Goal: Share content: Share content

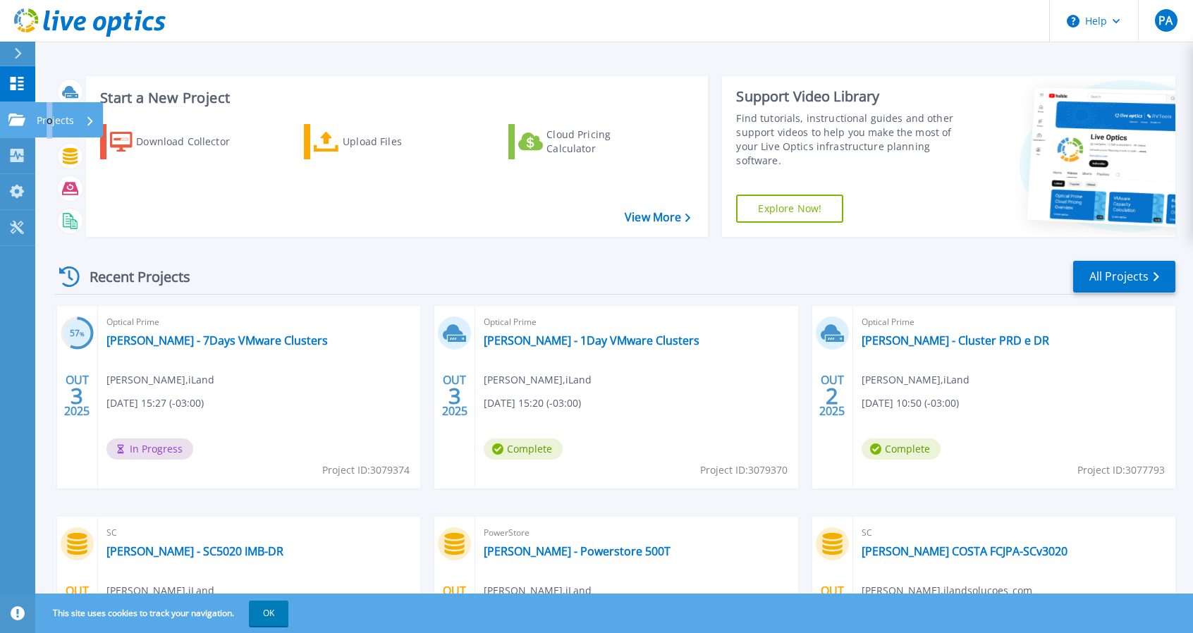
click at [49, 121] on p "Projects" at bounding box center [55, 120] width 37 height 37
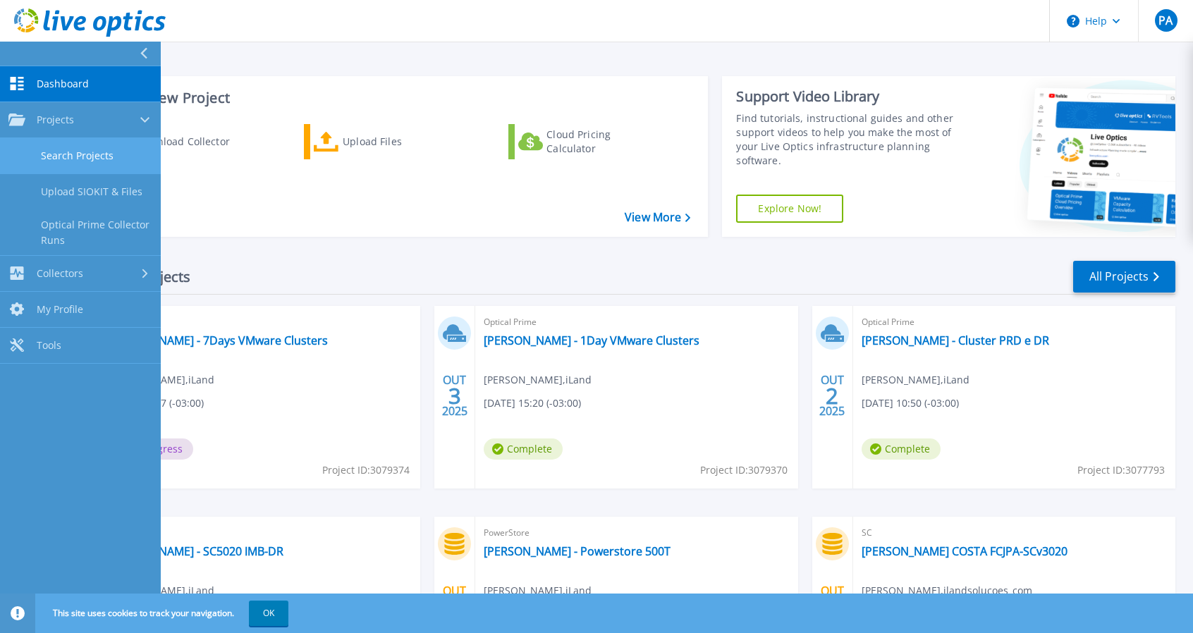
click at [104, 156] on link "Search Projects" at bounding box center [80, 156] width 161 height 36
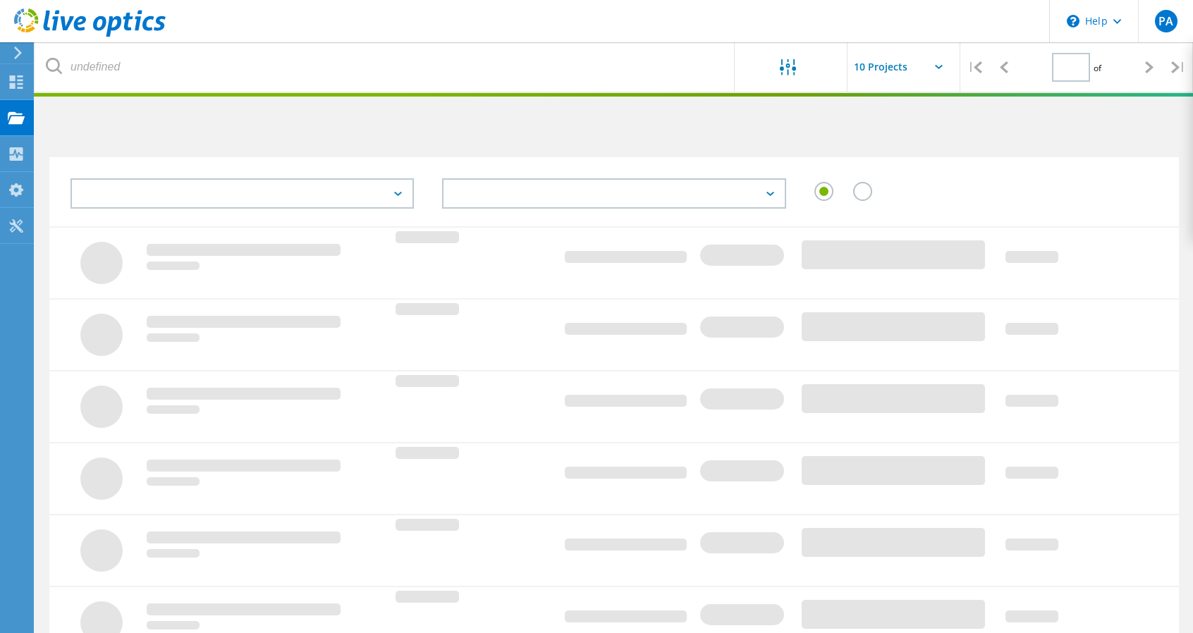
type input "1"
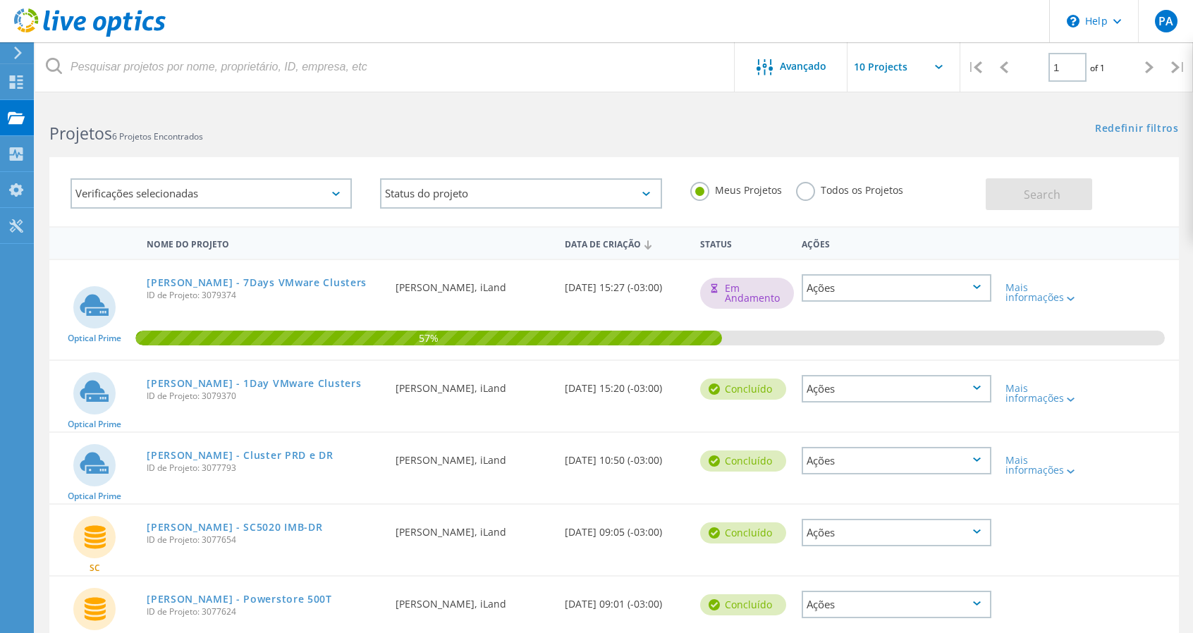
click at [1078, 402] on div "Mais informações" at bounding box center [1043, 394] width 76 height 20
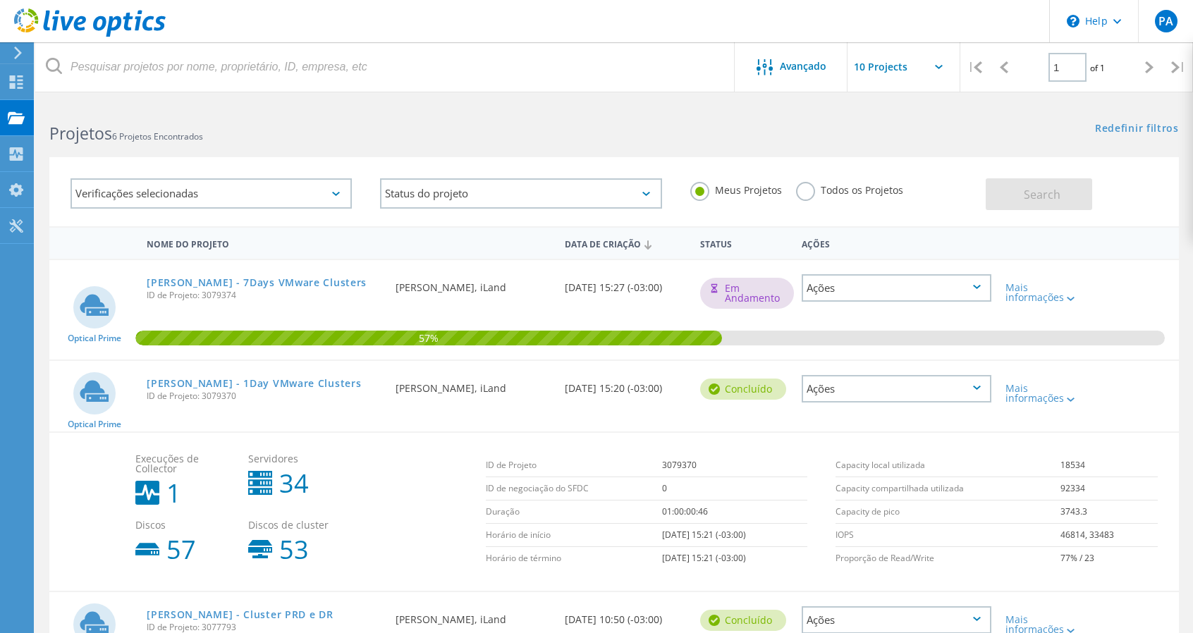
scroll to position [141, 0]
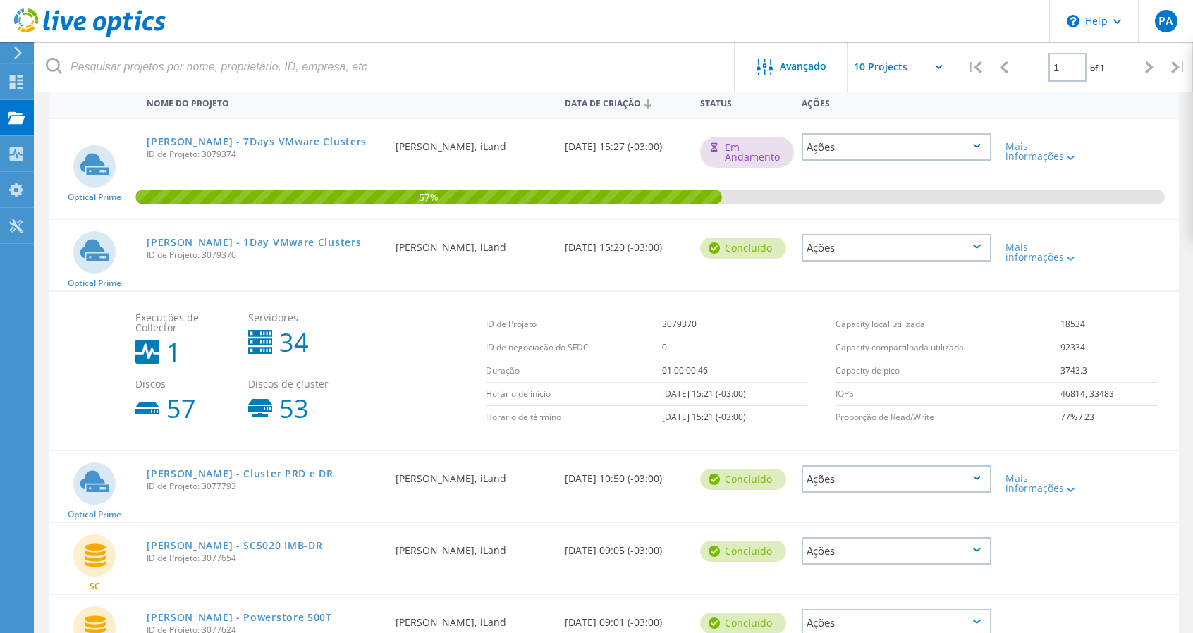
click at [960, 250] on div "Ações" at bounding box center [896, 247] width 189 height 27
click at [922, 261] on div "Compartilhar" at bounding box center [896, 259] width 186 height 22
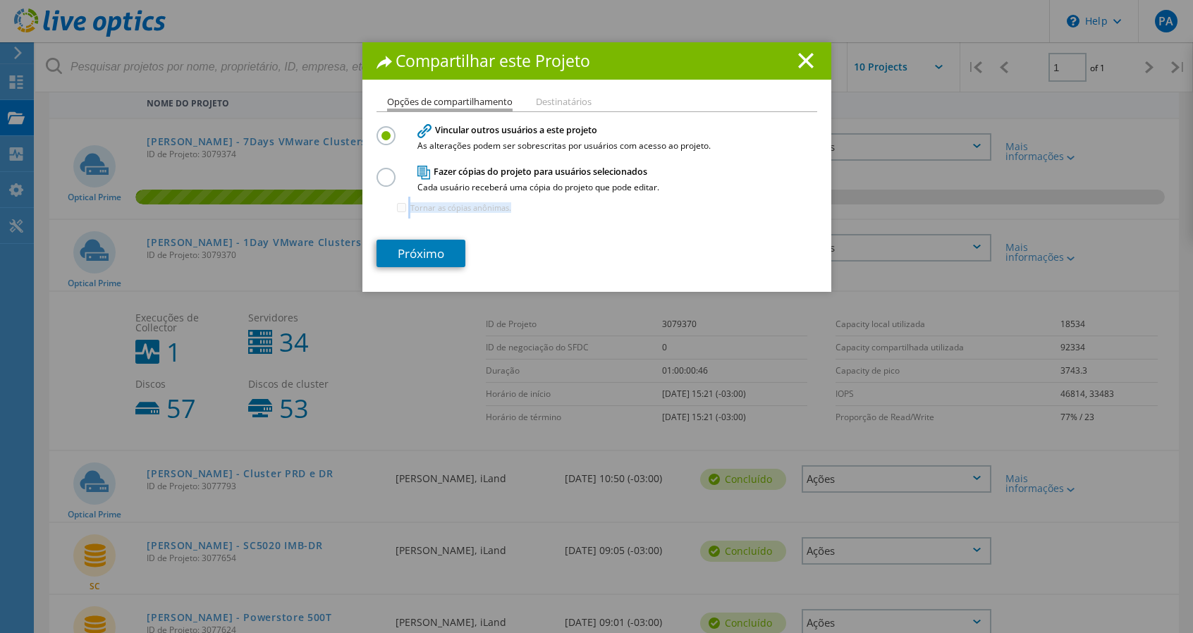
click at [410, 221] on div "Fazer cópias do projeto para usuários selecionados Cada usuário receberá uma có…" at bounding box center [596, 194] width 441 height 61
drag, startPoint x: 410, startPoint y: 224, endPoint x: 388, endPoint y: 195, distance: 36.8
click at [419, 211] on div "Fazer cópias do projeto para usuários selecionados Cada usuário receberá uma có…" at bounding box center [596, 194] width 441 height 61
click at [376, 171] on label at bounding box center [388, 170] width 25 height 4
click at [0, 0] on input "radio" at bounding box center [0, 0] width 0 height 0
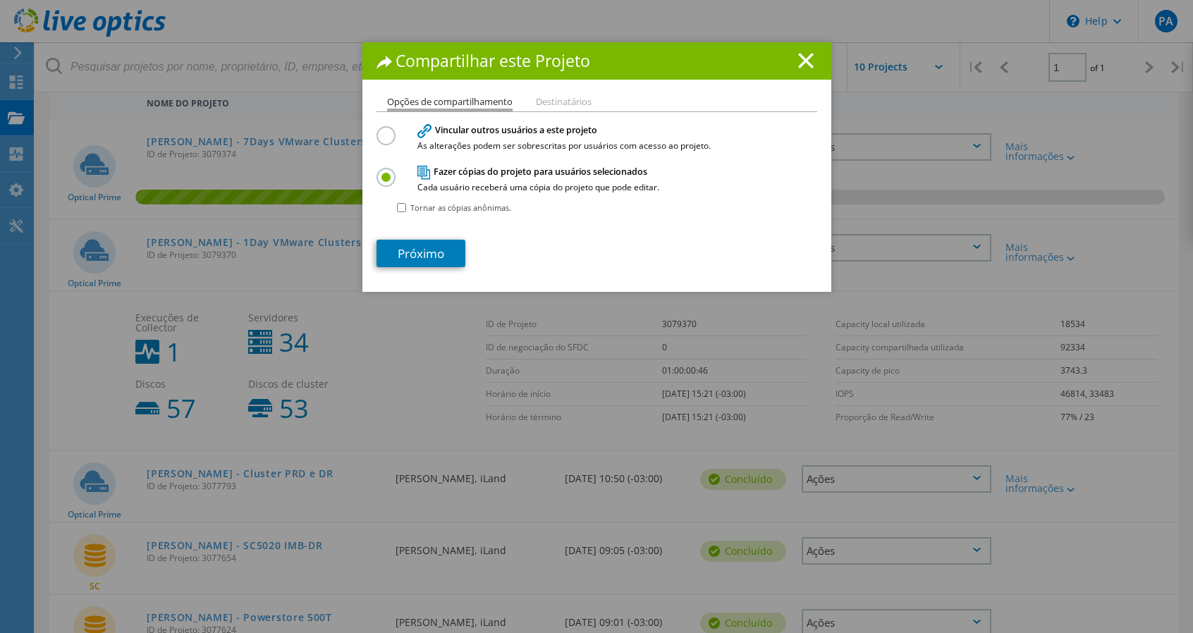
click at [391, 134] on div at bounding box center [388, 131] width 25 height 11
click at [389, 135] on div at bounding box center [388, 131] width 25 height 11
click at [386, 130] on label at bounding box center [388, 128] width 25 height 4
click at [0, 0] on input "radio" at bounding box center [0, 0] width 0 height 0
click at [429, 254] on link "Próximo" at bounding box center [420, 253] width 89 height 27
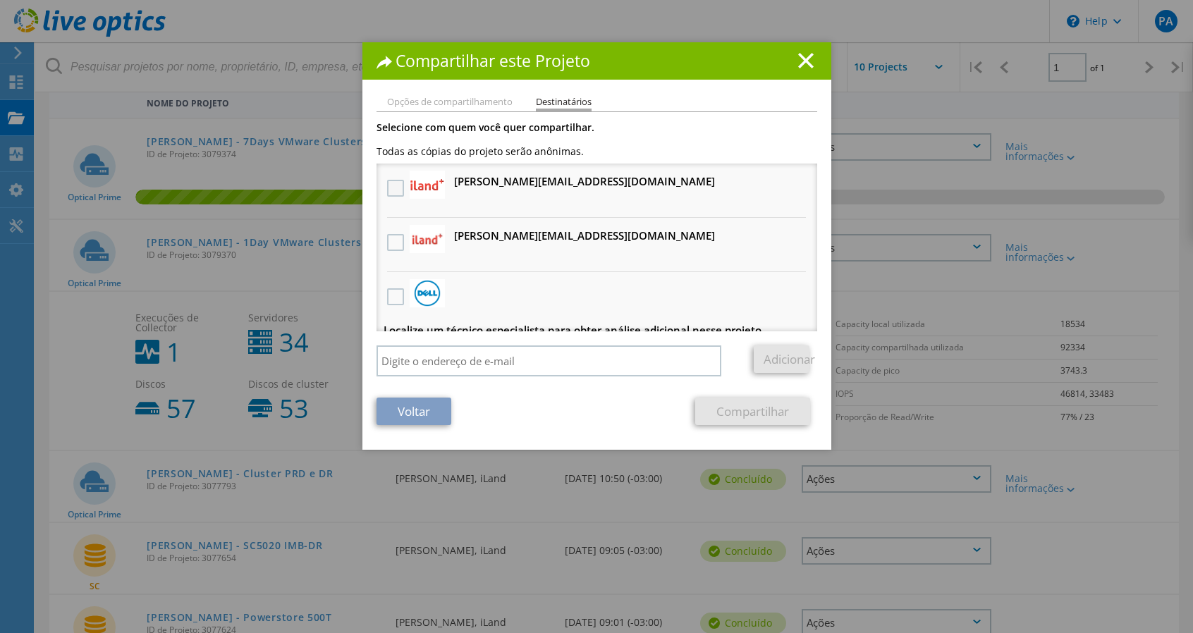
click at [395, 192] on label at bounding box center [397, 188] width 20 height 17
click at [0, 0] on input "checkbox" at bounding box center [0, 0] width 0 height 0
click at [388, 251] on div at bounding box center [396, 243] width 24 height 30
click at [389, 247] on label at bounding box center [397, 242] width 20 height 17
click at [0, 0] on input "checkbox" at bounding box center [0, 0] width 0 height 0
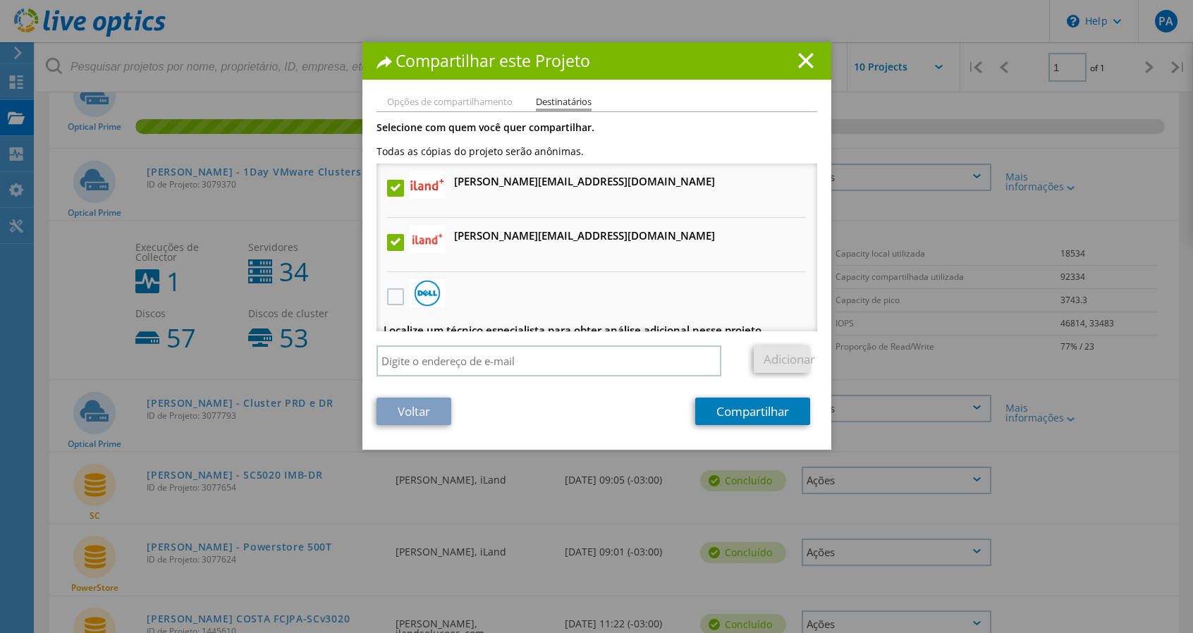
scroll to position [71, 0]
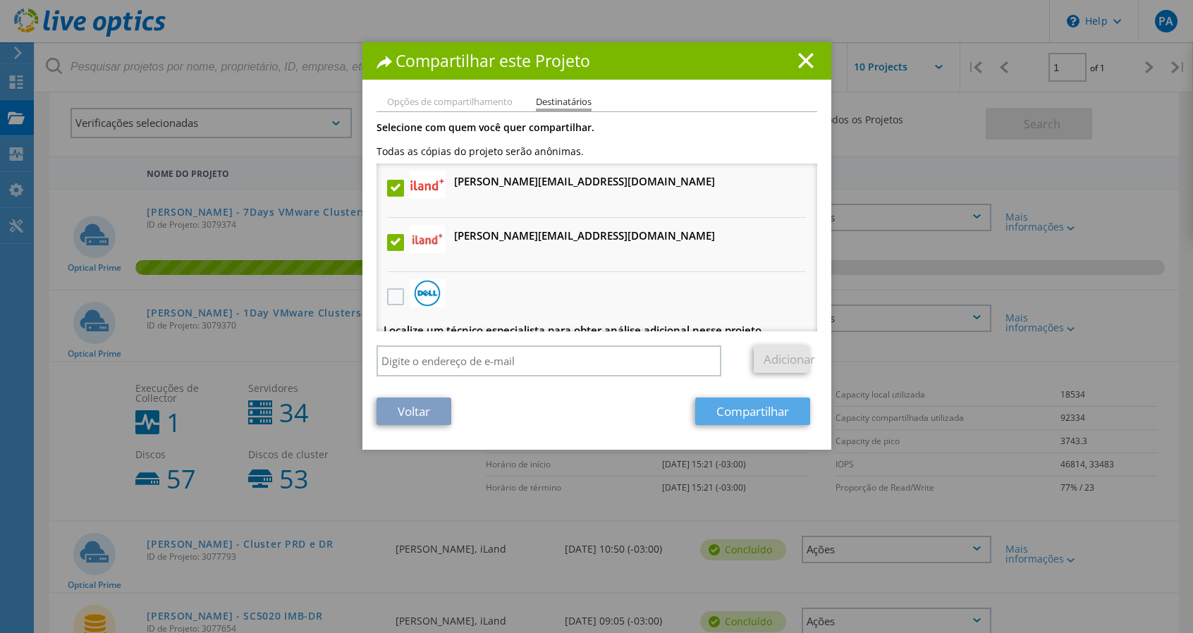
drag, startPoint x: 737, startPoint y: 429, endPoint x: 740, endPoint y: 417, distance: 13.0
click at [737, 429] on div "Opções de compartilhamento Destinatários Vincular outros usuários a este projet…" at bounding box center [596, 273] width 469 height 353
click at [740, 415] on link "Compartilhar" at bounding box center [752, 411] width 115 height 27
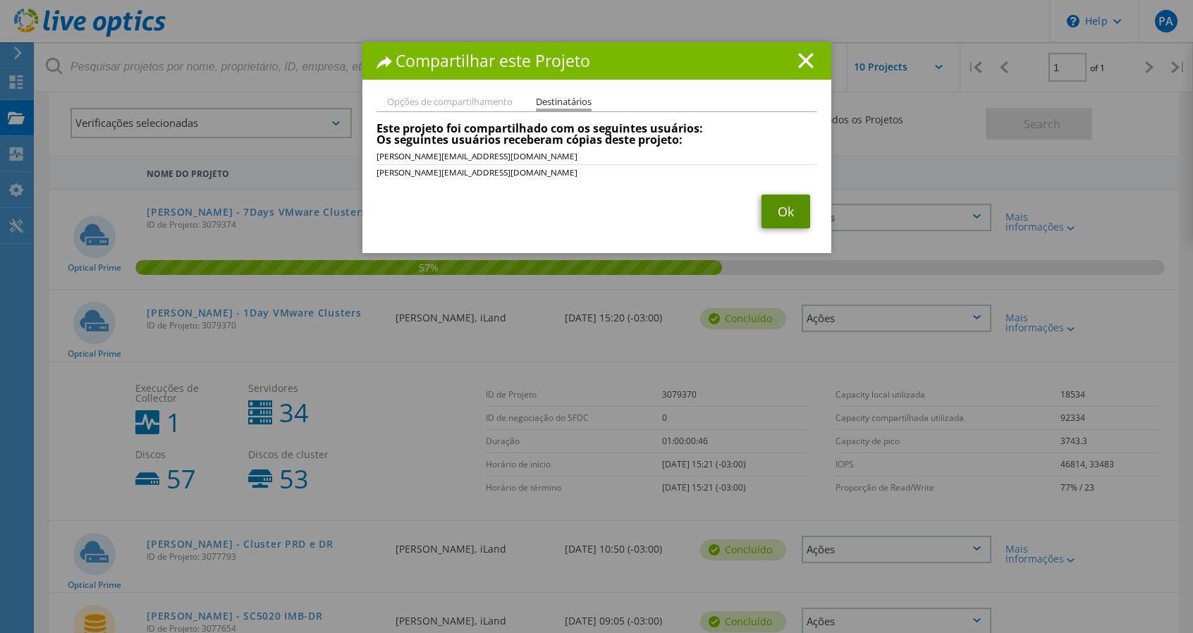
click at [772, 204] on link "Ok" at bounding box center [785, 212] width 49 height 34
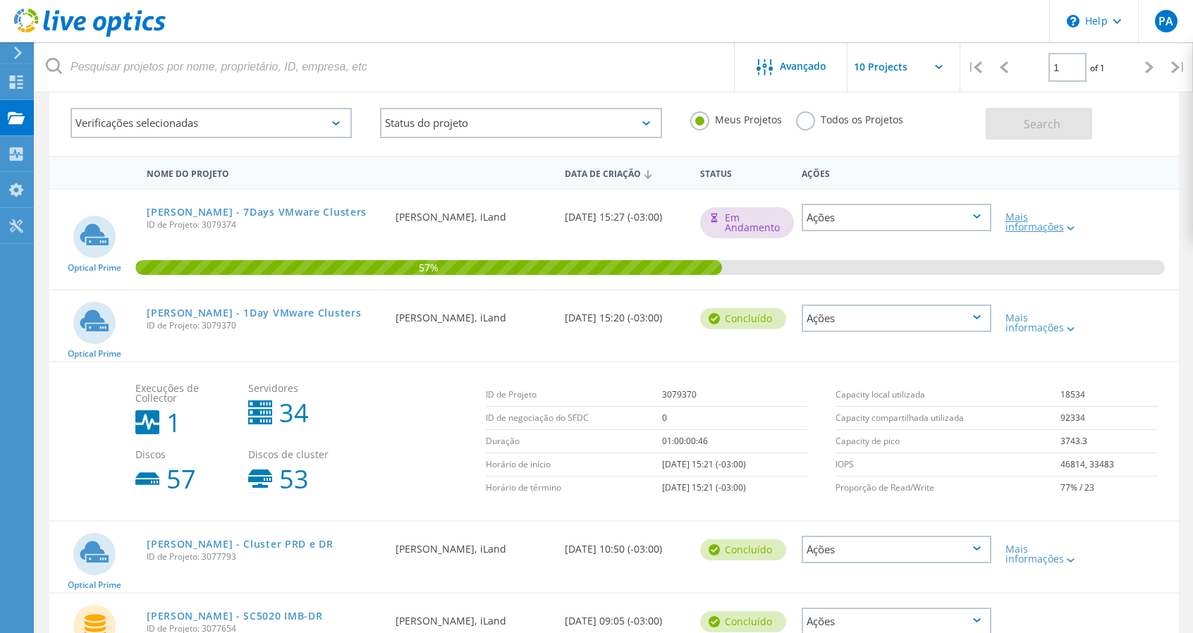
click at [1074, 225] on div at bounding box center [1069, 227] width 11 height 8
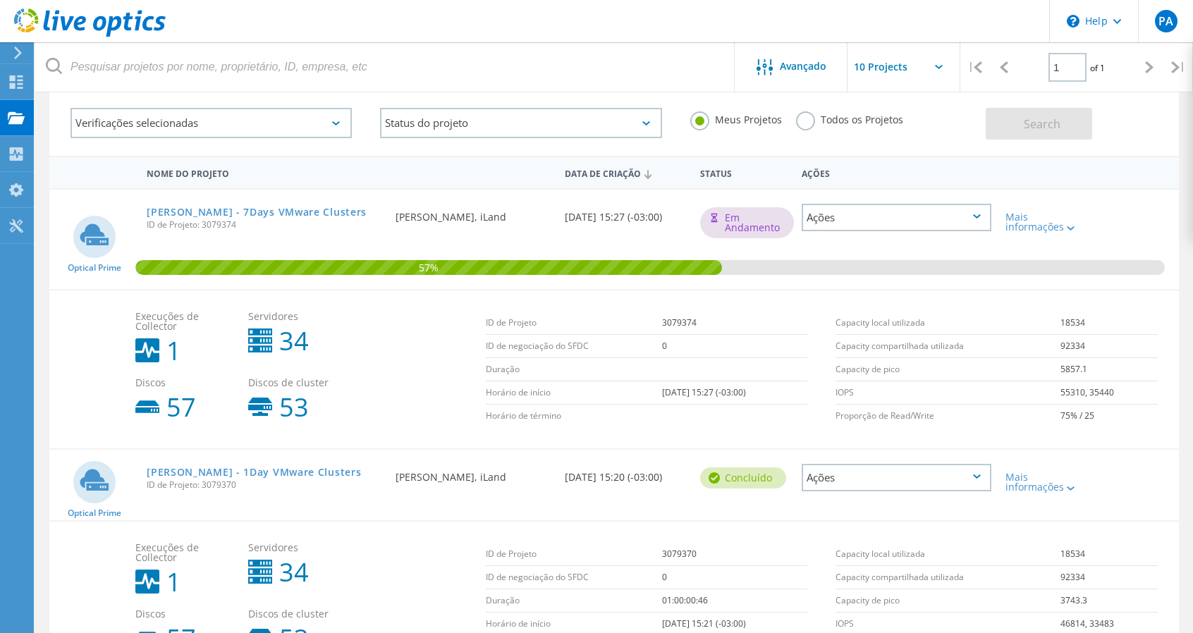
click at [983, 223] on div "Ações" at bounding box center [896, 217] width 189 height 27
click at [877, 240] on div "Compartilhar" at bounding box center [896, 239] width 186 height 22
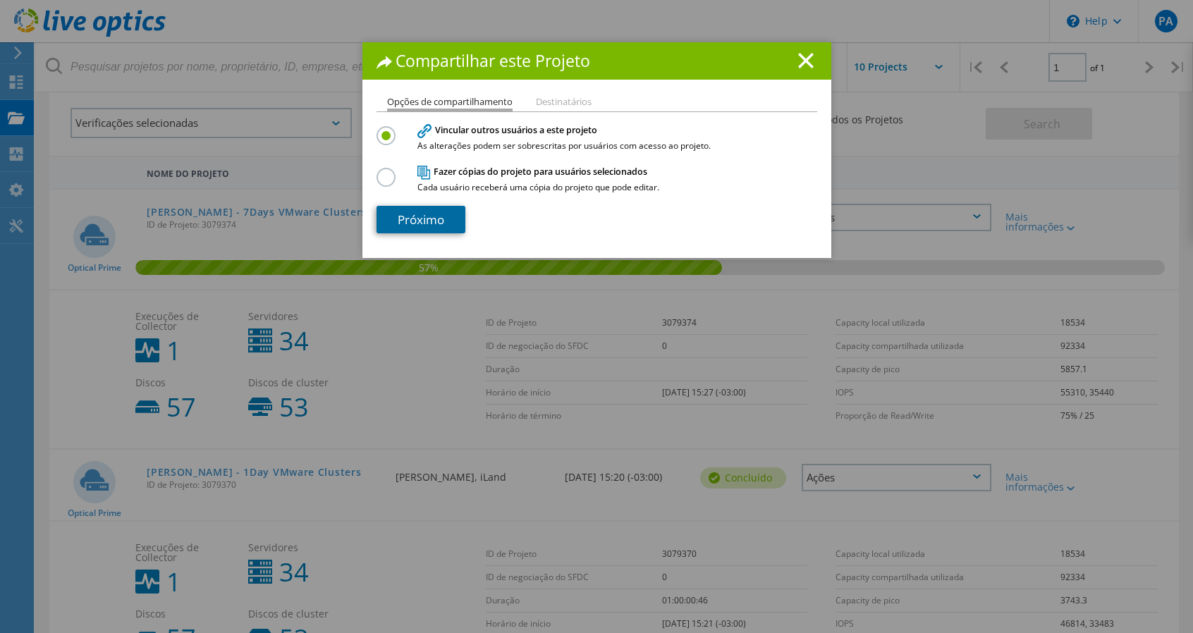
click at [441, 212] on link "Próximo" at bounding box center [420, 219] width 89 height 27
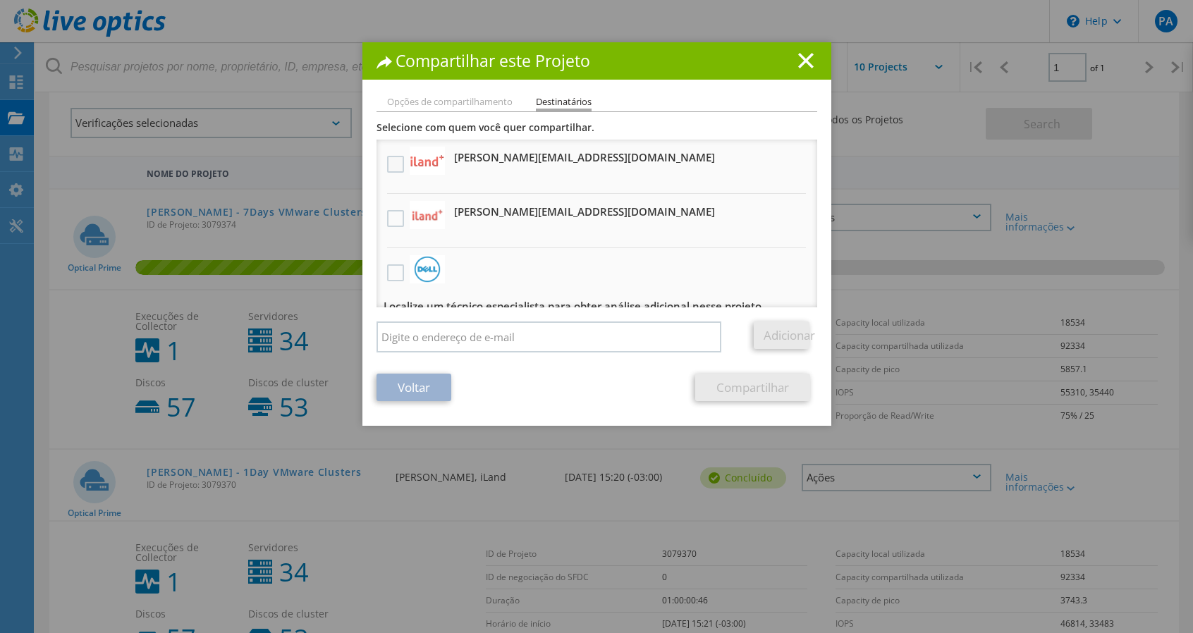
click at [387, 162] on label at bounding box center [397, 164] width 20 height 17
click at [0, 0] on input "checkbox" at bounding box center [0, 0] width 0 height 0
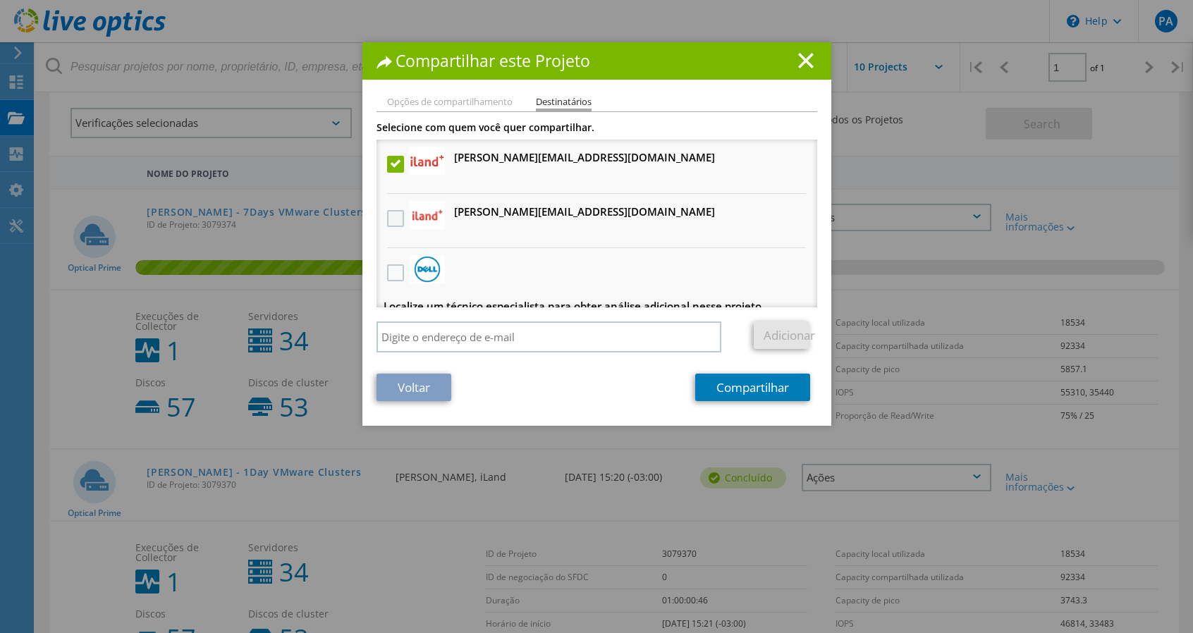
click at [393, 216] on label at bounding box center [397, 218] width 20 height 17
click at [0, 0] on input "checkbox" at bounding box center [0, 0] width 0 height 0
click at [735, 382] on link "Compartilhar" at bounding box center [752, 387] width 115 height 27
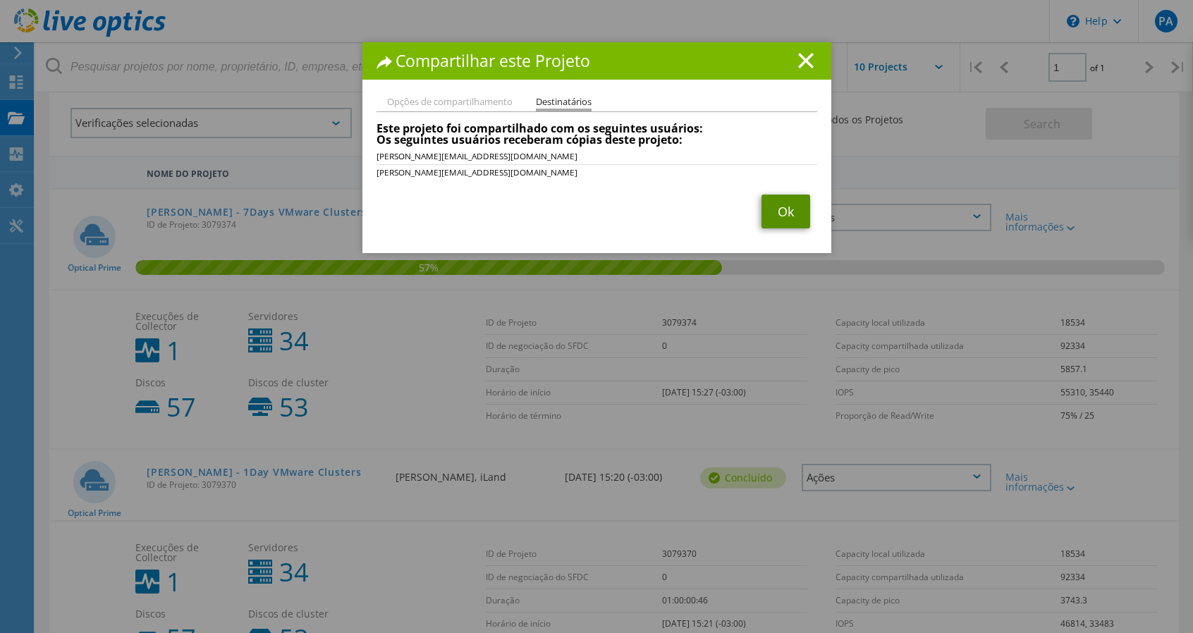
click at [782, 217] on link "Ok" at bounding box center [785, 212] width 49 height 34
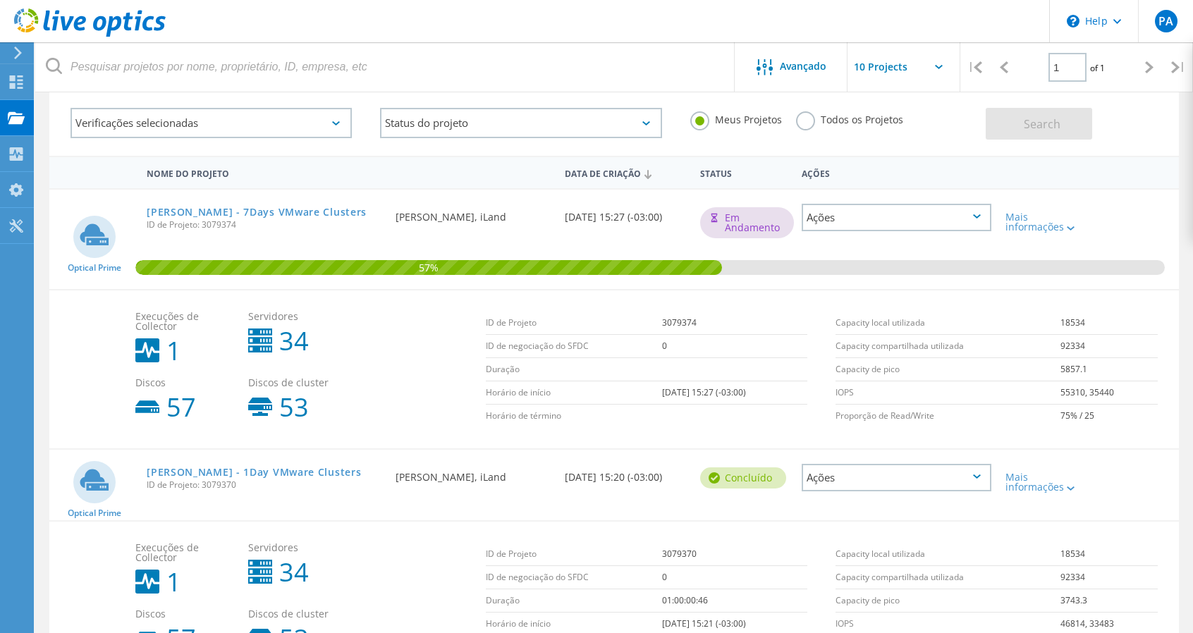
click at [250, 32] on header "\n Help Explore Helpful Articles Contact Support PA Usuário Final [PERSON_NAME]…" at bounding box center [596, 21] width 1193 height 42
